Goal: Download file/media

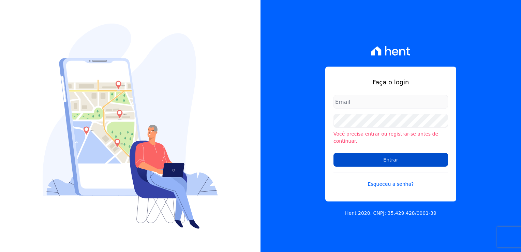
type input "[PERSON_NAME][EMAIL_ADDRESS][PERSON_NAME][DOMAIN_NAME]"
click at [379, 156] on input "Entrar" at bounding box center [390, 160] width 115 height 14
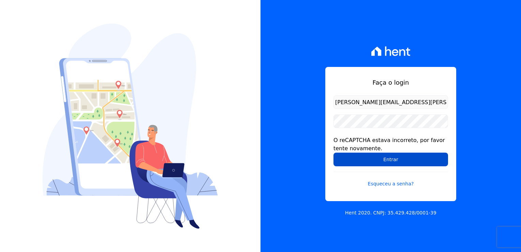
click at [354, 161] on input "Entrar" at bounding box center [390, 159] width 115 height 14
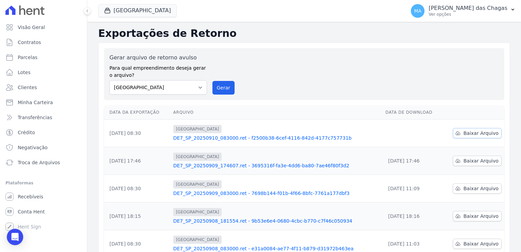
click at [489, 133] on span "Baixar Arquivo" at bounding box center [480, 133] width 35 height 7
click at [295, 63] on div "Gerar arquivo de retorno avulso Para qual empreendimento deseja gerar o arquivo…" at bounding box center [303, 74] width 389 height 41
